Goal: Obtain resource: Obtain resource

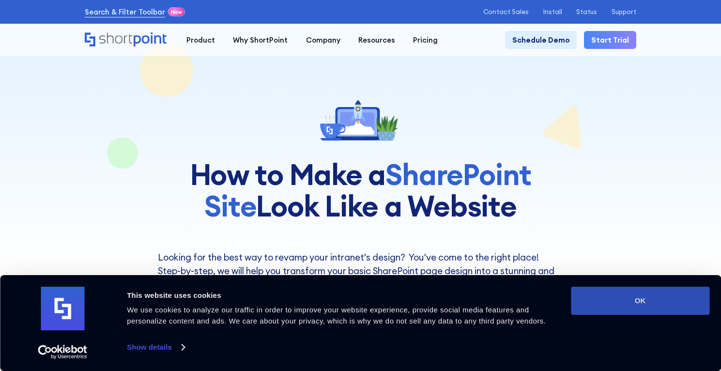
click at [601, 305] on button "OK" at bounding box center [640, 301] width 138 height 28
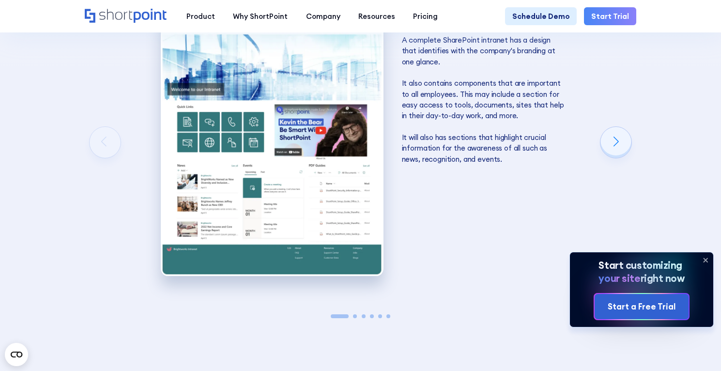
scroll to position [1462, 0]
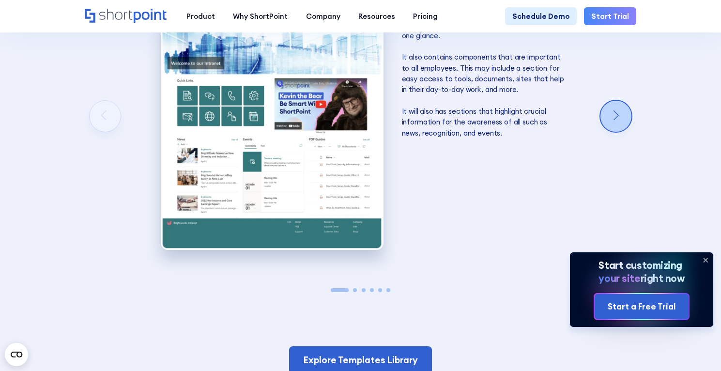
click at [626, 121] on div "Next slide" at bounding box center [615, 116] width 31 height 31
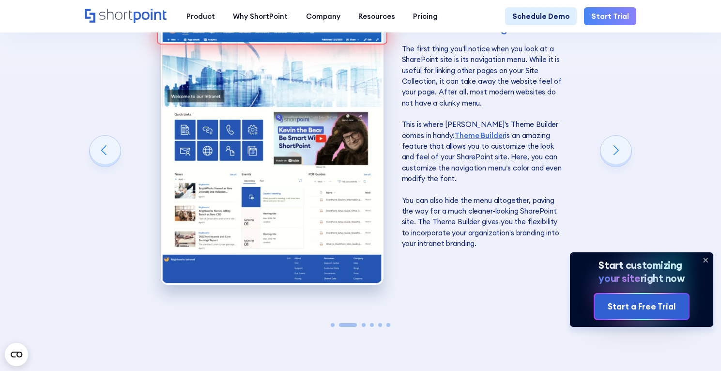
scroll to position [1426, 0]
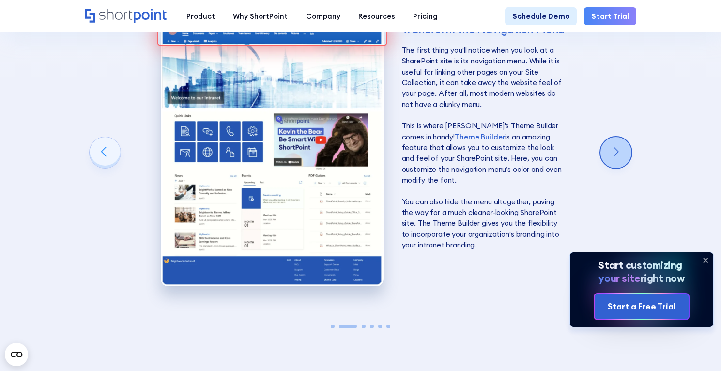
click at [627, 165] on div "Next slide" at bounding box center [615, 152] width 31 height 31
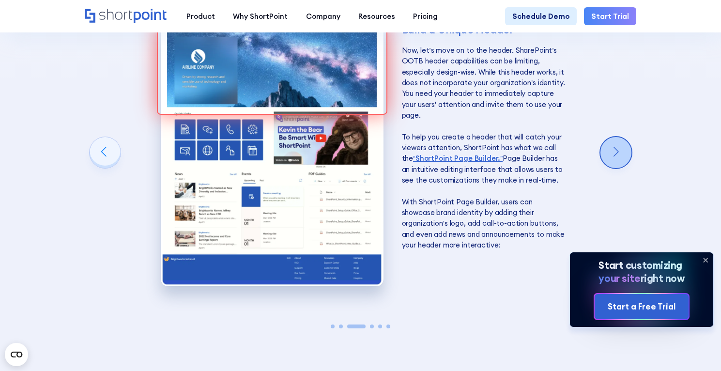
click at [622, 163] on div "Next slide" at bounding box center [615, 152] width 31 height 31
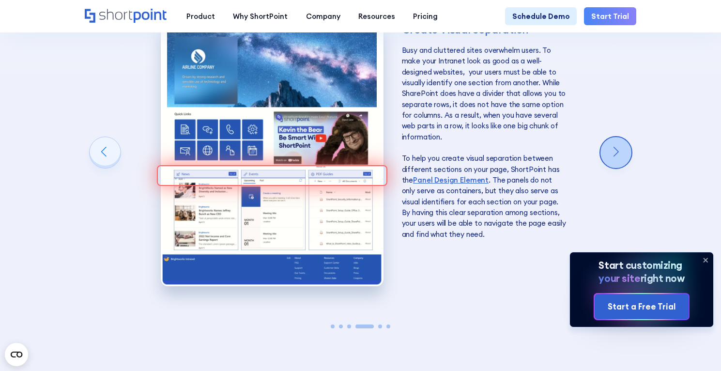
click at [622, 163] on div "Next slide" at bounding box center [615, 152] width 31 height 31
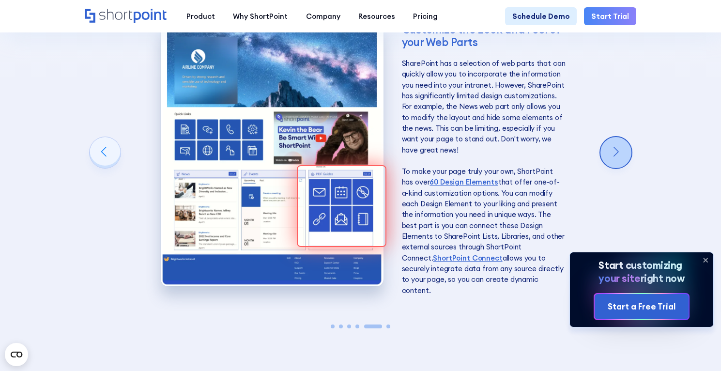
click at [622, 162] on div "Next slide" at bounding box center [615, 152] width 31 height 31
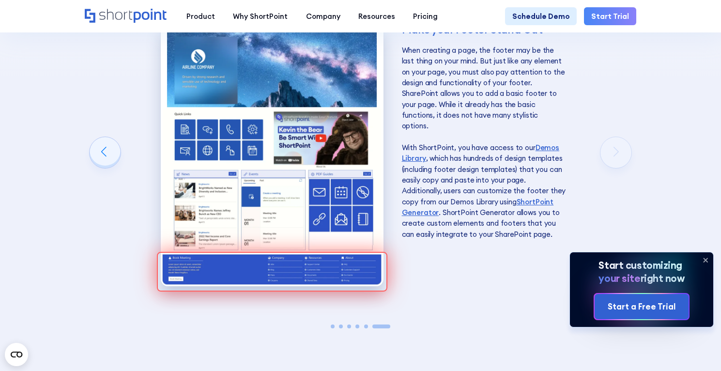
click at [622, 162] on div "Make your Footer Stand Out When creating a page, the footer may be the last thi…" at bounding box center [363, 158] width 557 height 328
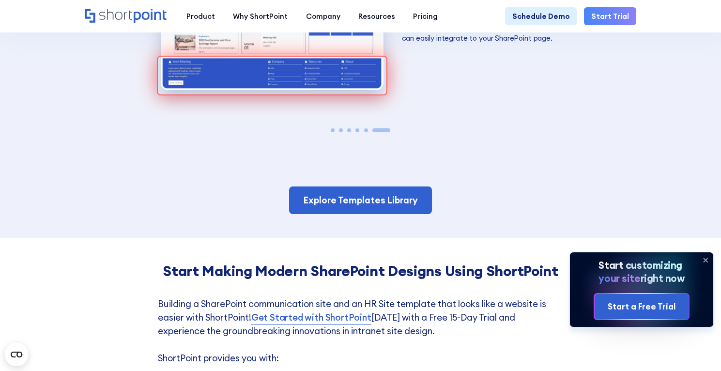
scroll to position [1628, 0]
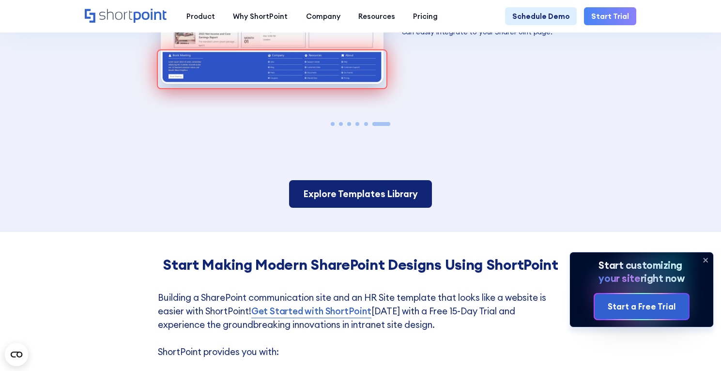
click at [362, 196] on link "Explore Templates Library" at bounding box center [360, 194] width 143 height 28
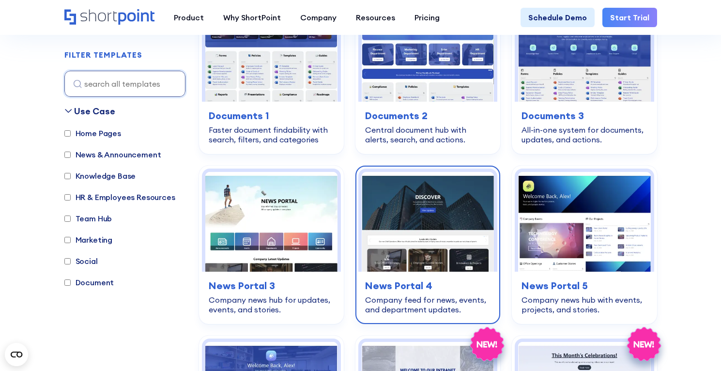
scroll to position [617, 0]
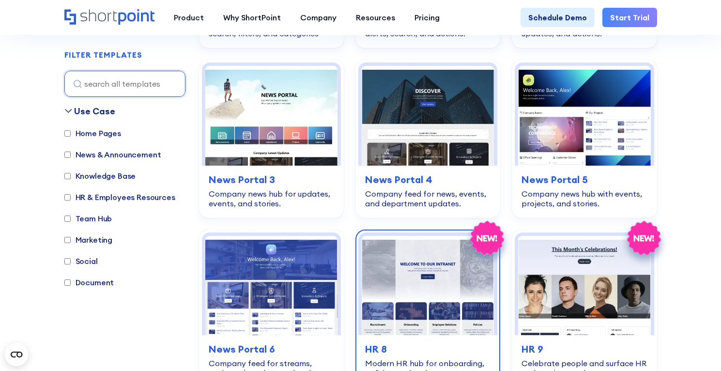
click at [441, 280] on img at bounding box center [428, 285] width 132 height 99
